Goal: Communication & Community: Ask a question

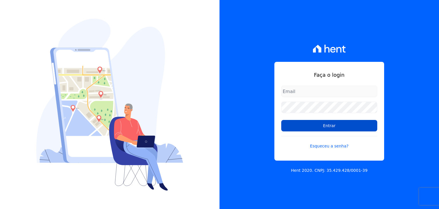
type input "[EMAIL_ADDRESS][DOMAIN_NAME]"
click at [346, 127] on input "Entrar" at bounding box center [329, 125] width 96 height 11
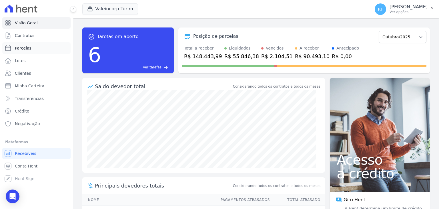
click at [42, 46] on link "Parcelas" at bounding box center [36, 47] width 68 height 11
select select
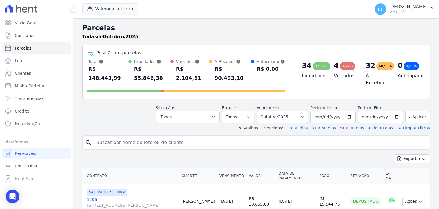
click at [140, 137] on input "search" at bounding box center [260, 142] width 334 height 11
type input "matheus"
select select
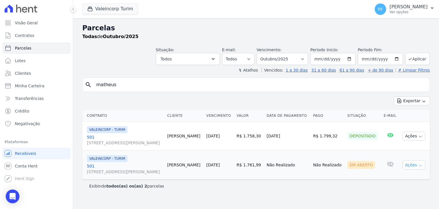
click at [412, 166] on button "Ações" at bounding box center [413, 164] width 23 height 9
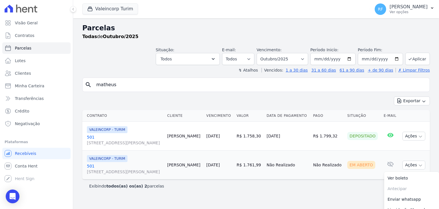
scroll to position [17, 0]
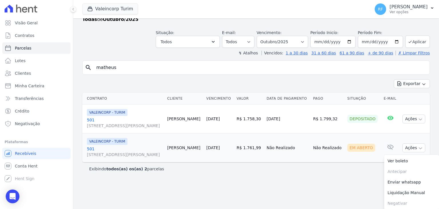
click at [343, 179] on div "Parcelas Todas de Outubro/2025 Situação: Agendado Em Aberto Pago Processando Ca…" at bounding box center [256, 96] width 366 height 190
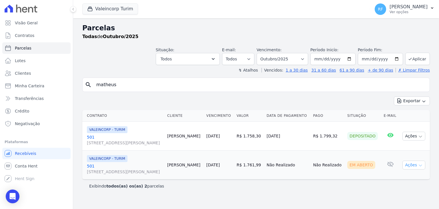
click at [406, 163] on button "Ações" at bounding box center [413, 164] width 23 height 9
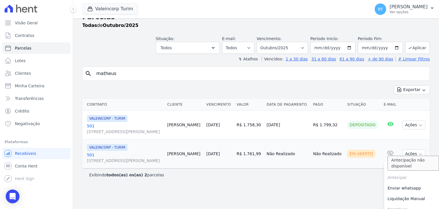
scroll to position [17, 0]
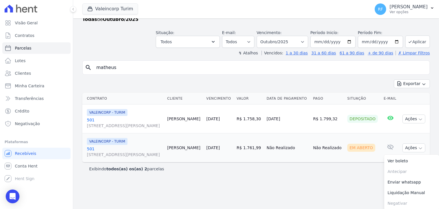
click at [302, 194] on main "Parcelas Todas de Outubro/2025 Situação: Agendado Em Aberto Pago Processando Ca…" at bounding box center [256, 113] width 366 height 190
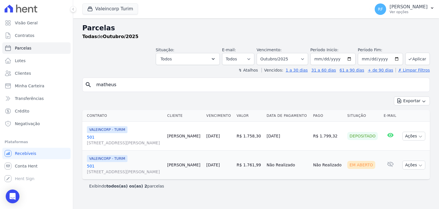
scroll to position [0, 0]
click at [416, 132] on button "Ações" at bounding box center [413, 135] width 23 height 9
click at [336, 96] on div "search matheus Exportar Exportar PDF Exportar CSV Contrato Cliente Vencimento […" at bounding box center [255, 134] width 347 height 115
click at [297, 186] on div "Exibindo todos(as) os(as) 2 parcelas" at bounding box center [256, 186] width 334 height 6
click at [240, 97] on div "Exportar Exportar PDF Exportar CSV" at bounding box center [255, 102] width 347 height 13
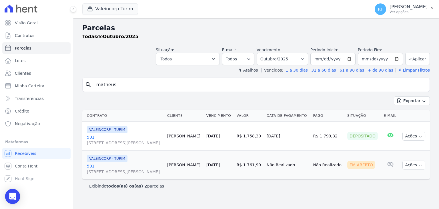
click at [12, 196] on icon "Open Intercom Messenger" at bounding box center [12, 195] width 7 height 7
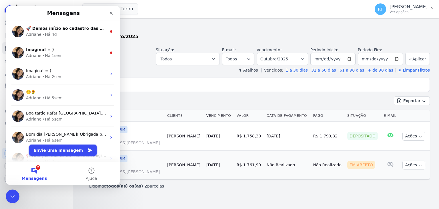
click at [59, 150] on button "Envie uma mensagem" at bounding box center [63, 149] width 68 height 11
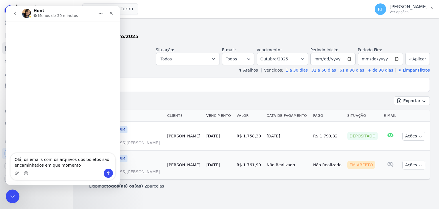
type textarea "Olá, os emails com os arquivos dos boletos são encaminhados em que momento?"
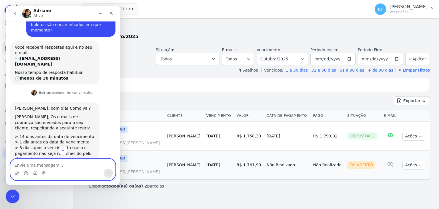
scroll to position [22, 0]
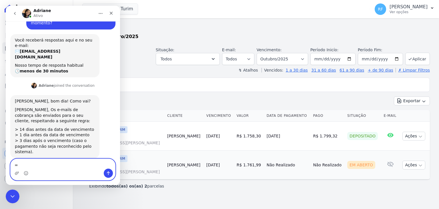
drag, startPoint x: 54, startPoint y: 160, endPoint x: 0, endPoint y: 169, distance: 54.5
click at [6, 169] on html "[PERSON_NAME], os emails com os arquivos dos boletos são encaminhados em que mo…" at bounding box center [63, 95] width 114 height 179
type textarea "S"
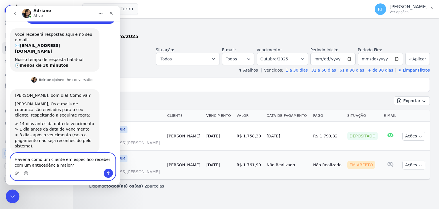
click at [69, 166] on textarea "Haveria como um cliente em especifico receber com um antecedência maior?" at bounding box center [63, 160] width 105 height 15
type textarea "Haveria como um cliente em especifico receber com um antecedência maior?"
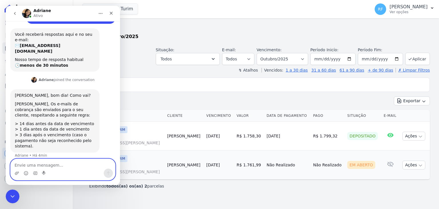
scroll to position [45, 0]
